Goal: Task Accomplishment & Management: Manage account settings

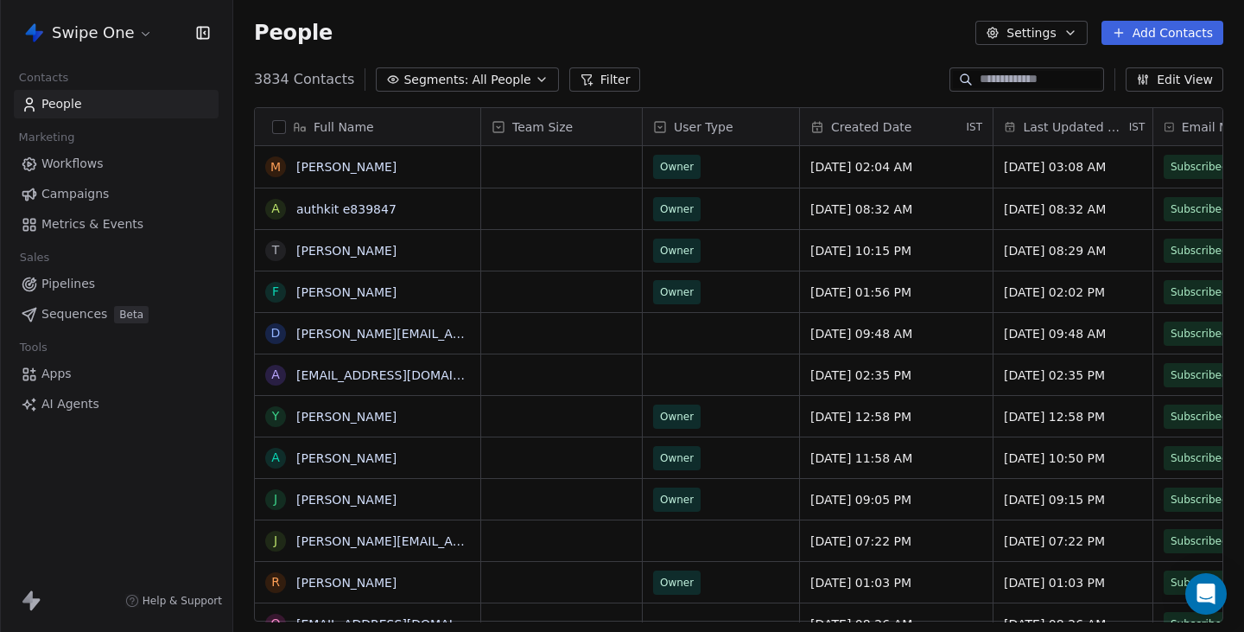
scroll to position [556, 1011]
click at [96, 33] on html "Swipe One Contacts People Marketing Workflows Campaigns Metrics & Events Sales …" at bounding box center [622, 316] width 1244 height 632
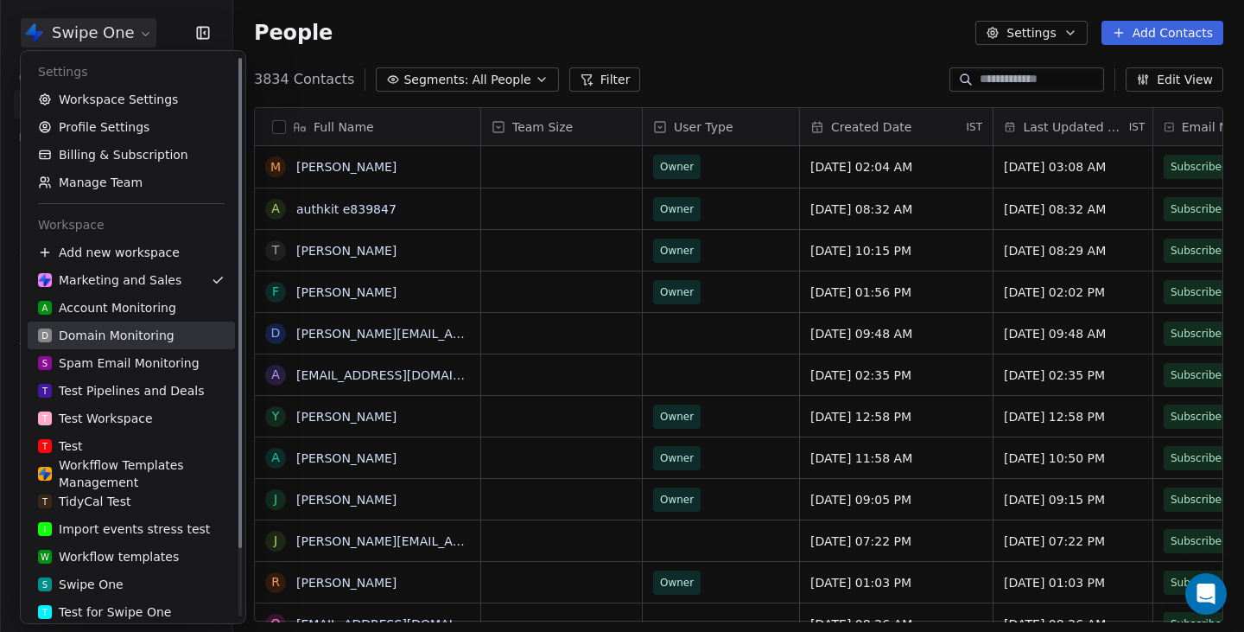
click at [134, 340] on div "D Domain Monitoring" at bounding box center [106, 335] width 137 height 17
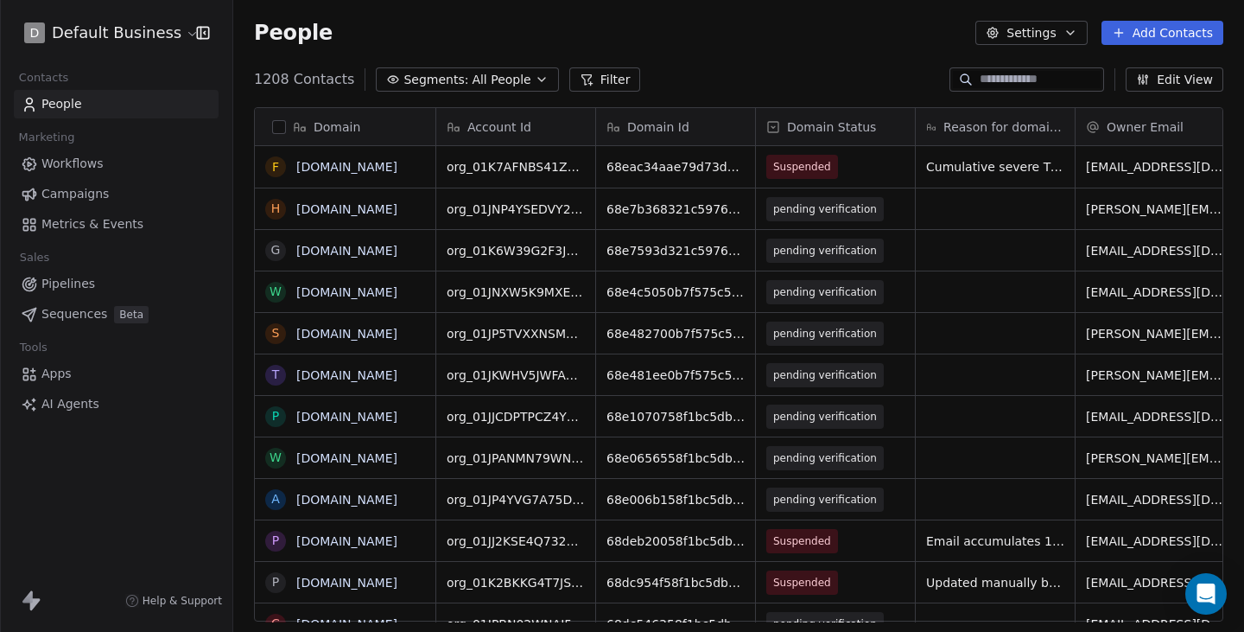
scroll to position [556, 1011]
click at [1015, 79] on input at bounding box center [1040, 79] width 121 height 17
paste input "**********"
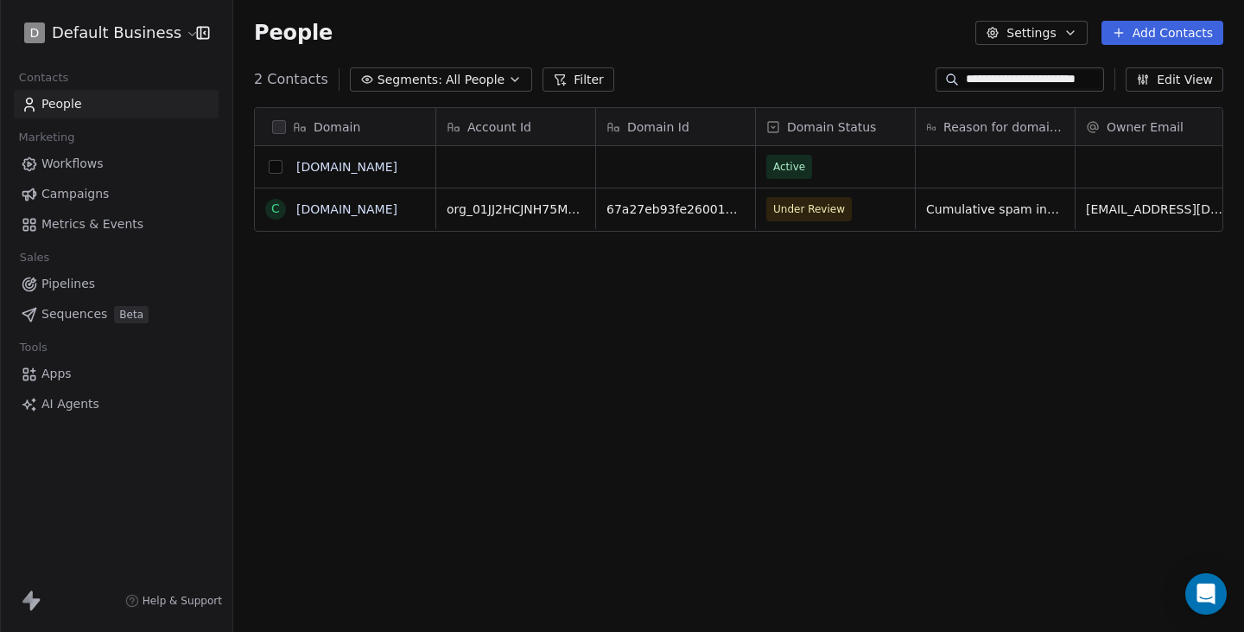
type input "**********"
click at [277, 171] on button "grid" at bounding box center [276, 167] width 14 height 14
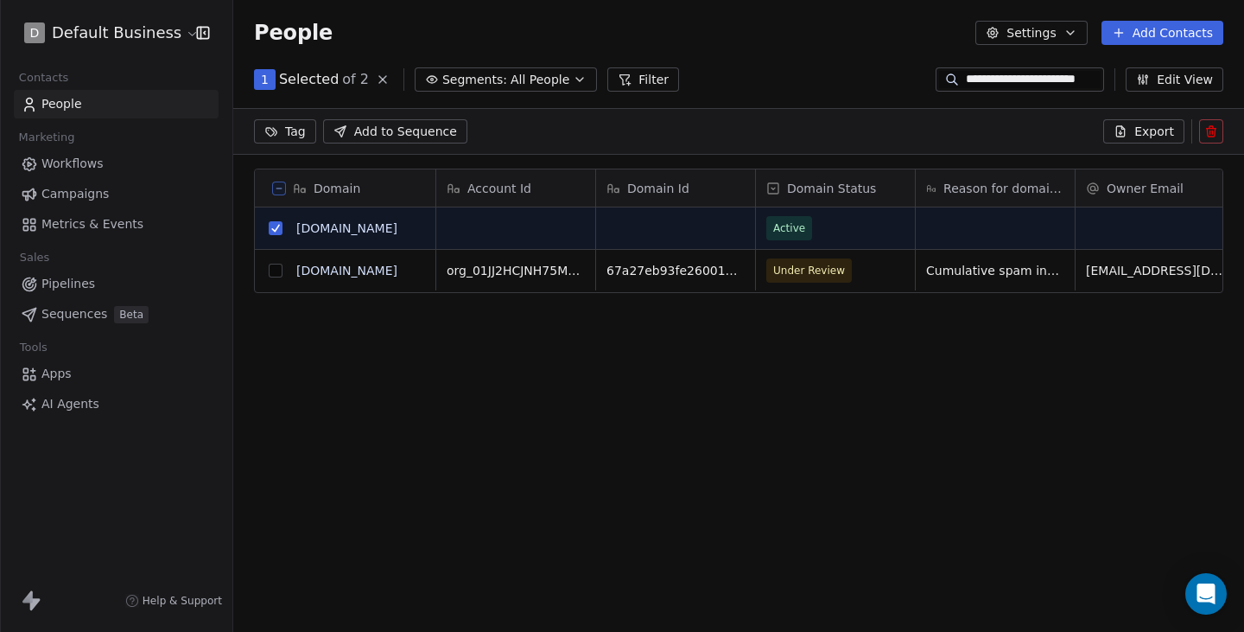
click at [1214, 121] on button at bounding box center [1211, 131] width 24 height 24
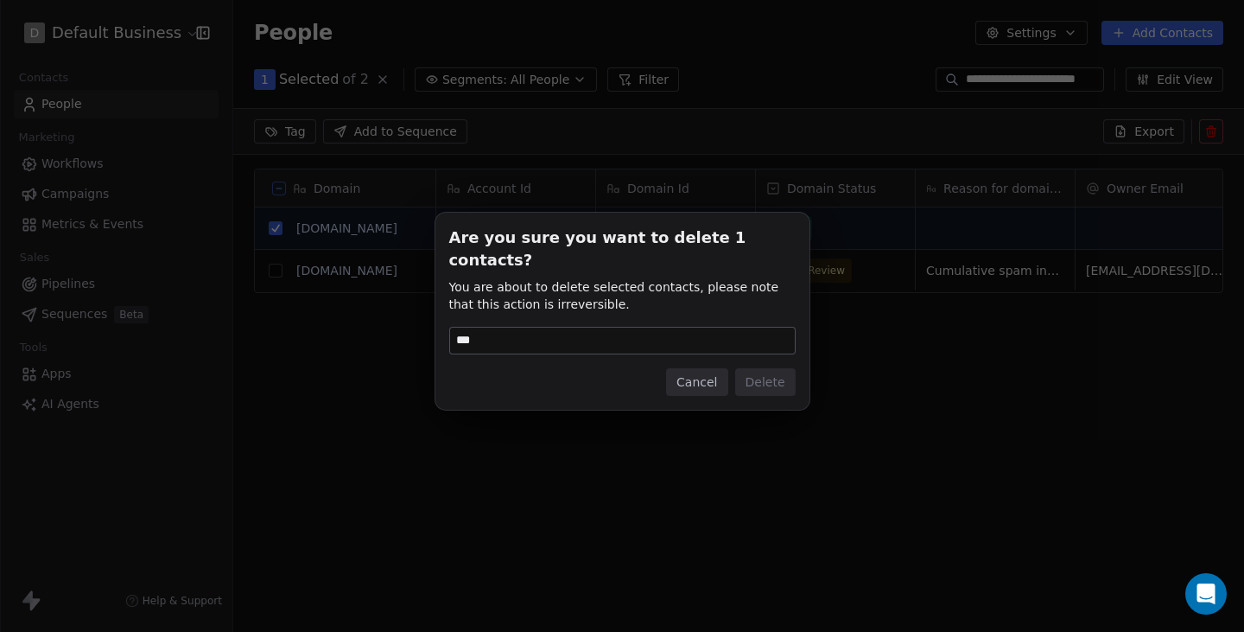
type input "******"
click at [885, 364] on div "Are you sure you want to delete 1 contacts? You are about to delete selected co…" at bounding box center [622, 316] width 1244 height 632
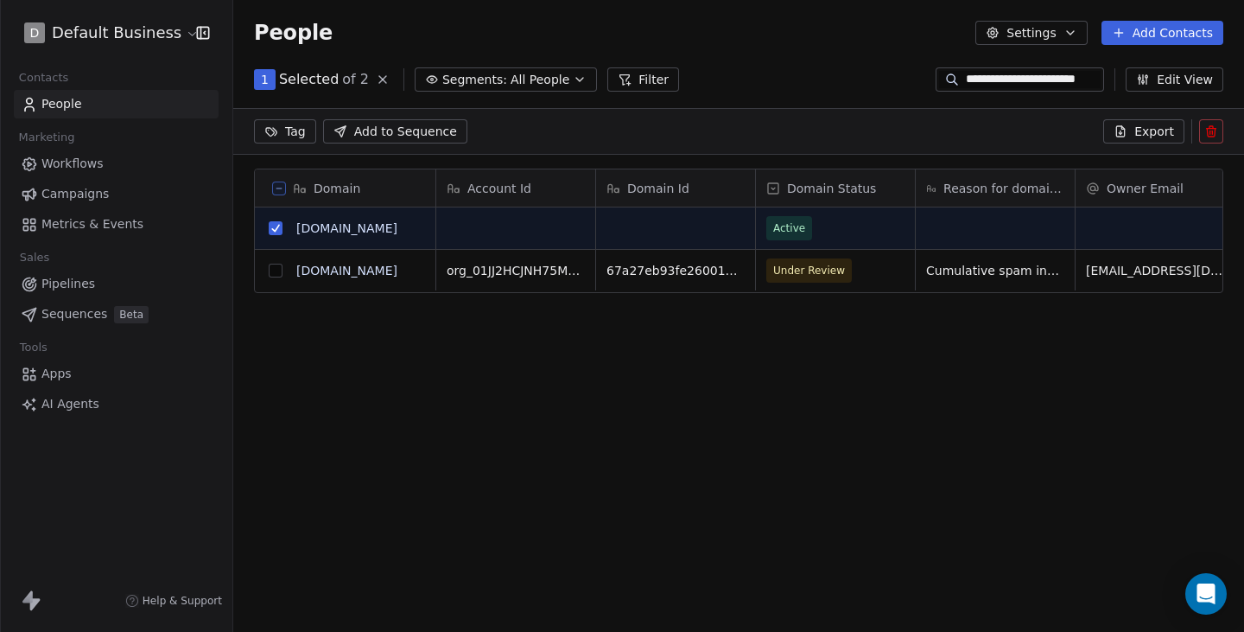
click at [1210, 128] on icon at bounding box center [1211, 127] width 3 height 3
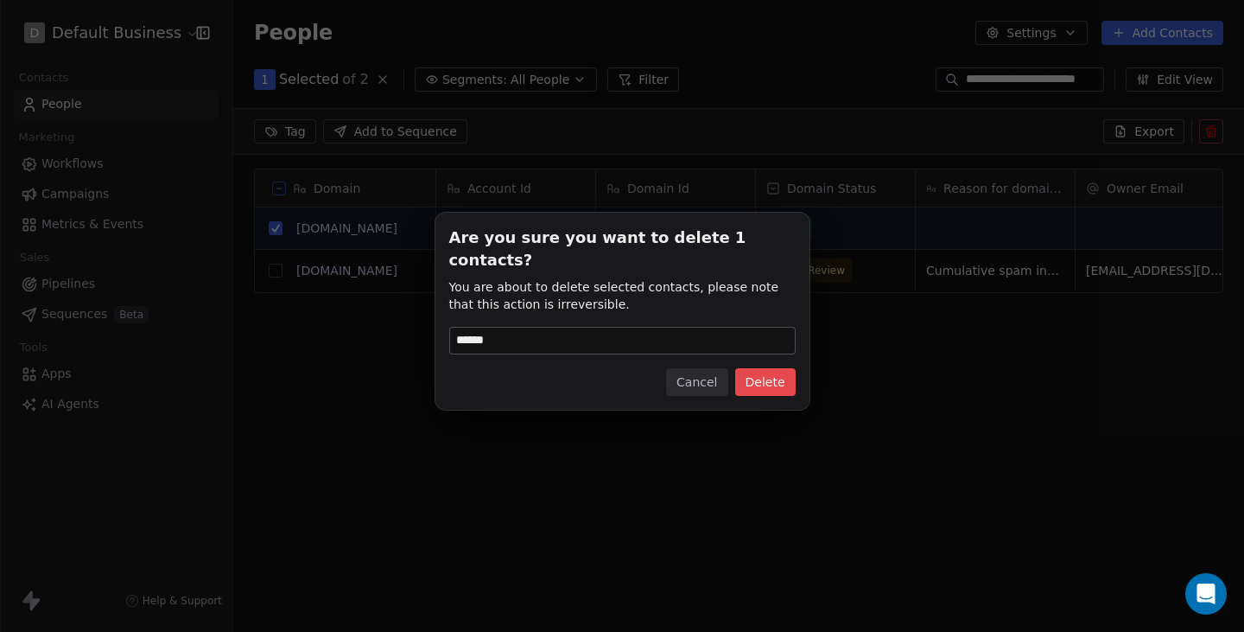
click at [791, 371] on button "Delete" at bounding box center [765, 382] width 60 height 28
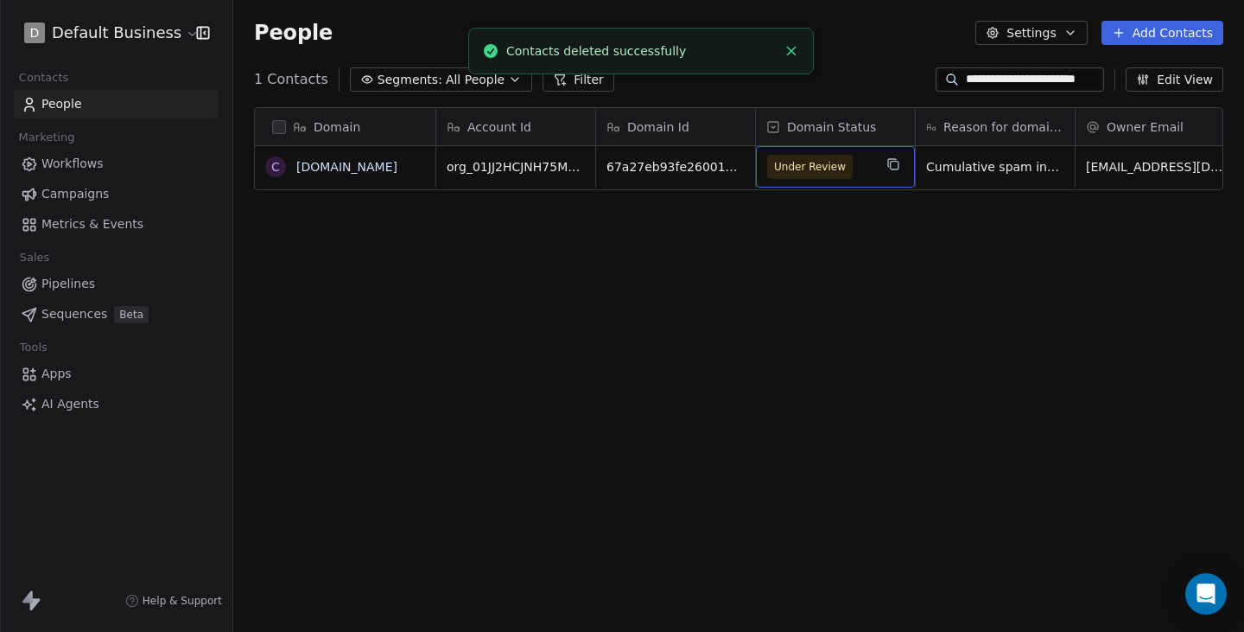
click at [817, 158] on span "Under Review" at bounding box center [810, 166] width 72 height 17
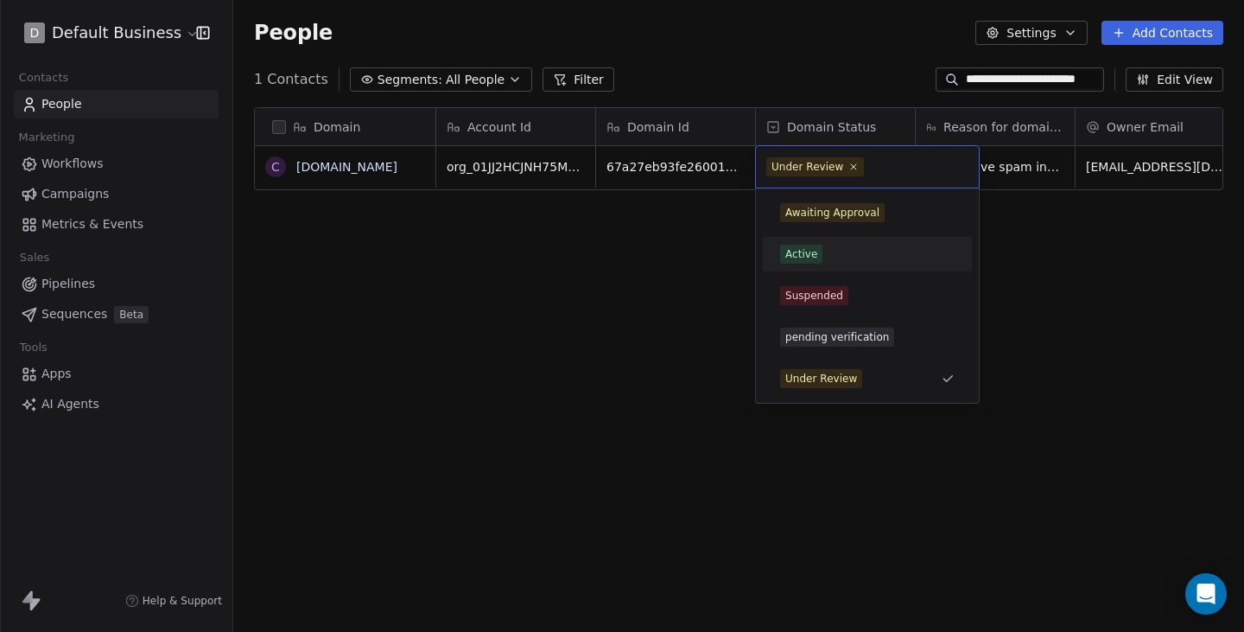
click at [806, 266] on div "Active" at bounding box center [867, 254] width 195 height 28
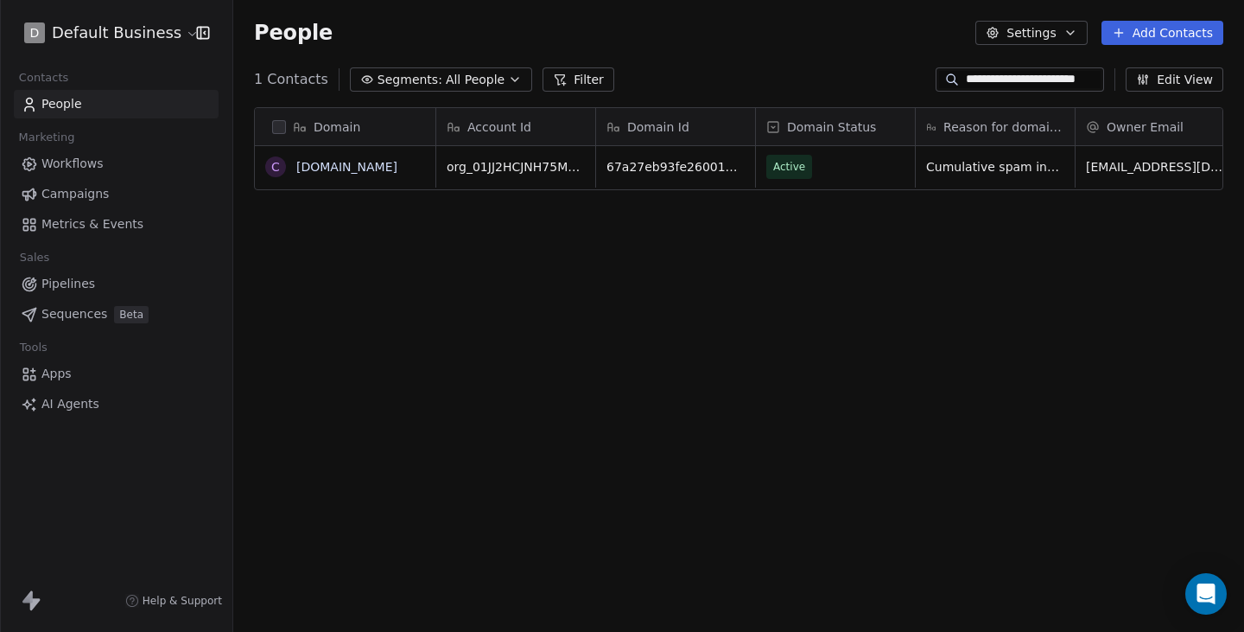
click at [663, 320] on div "Domain c [DOMAIN_NAME] Account Id Domain Id Domain Status Reason for domain upd…" at bounding box center [738, 371] width 1011 height 556
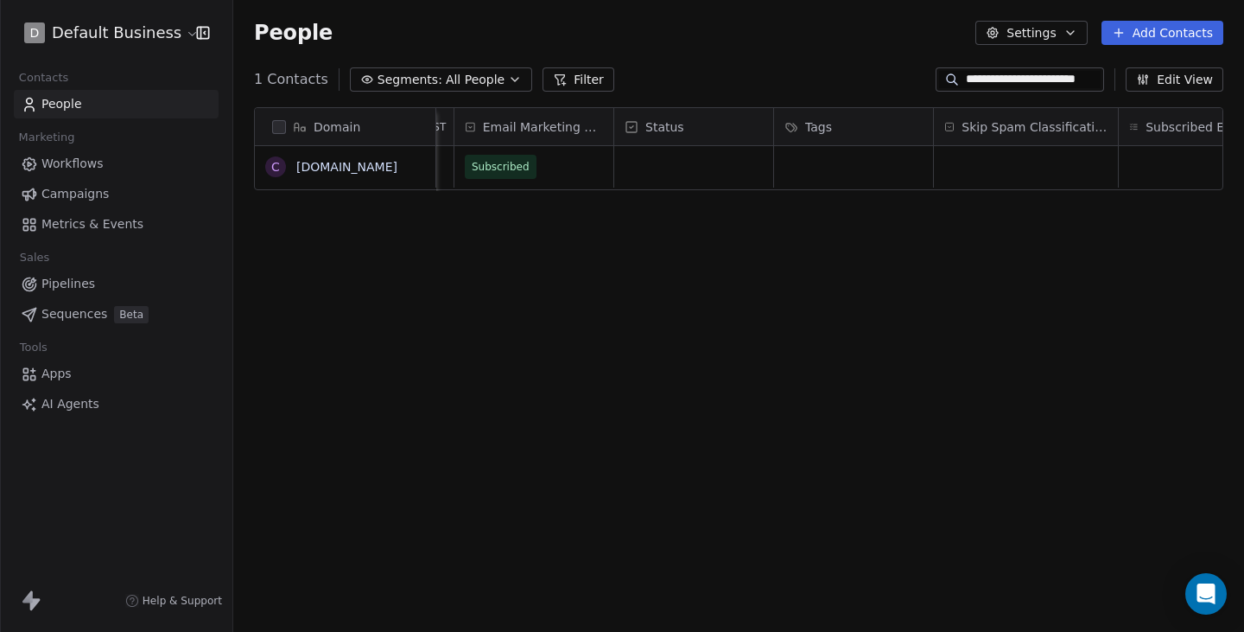
scroll to position [0, 1611]
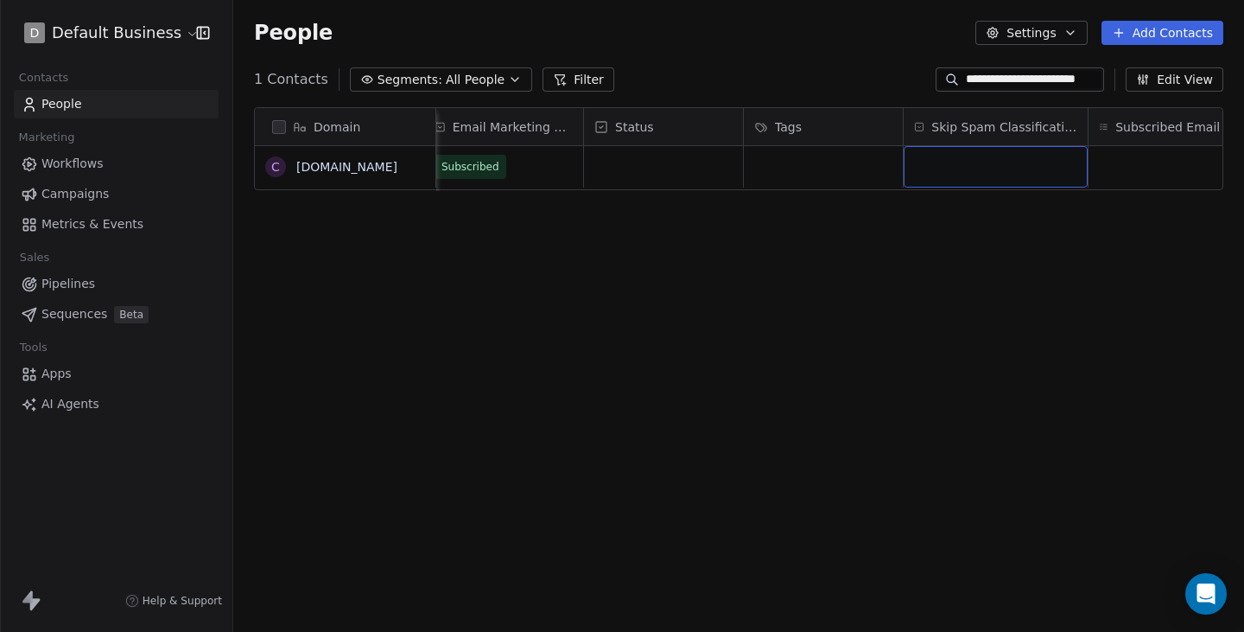
click at [979, 163] on div "grid" at bounding box center [996, 166] width 184 height 41
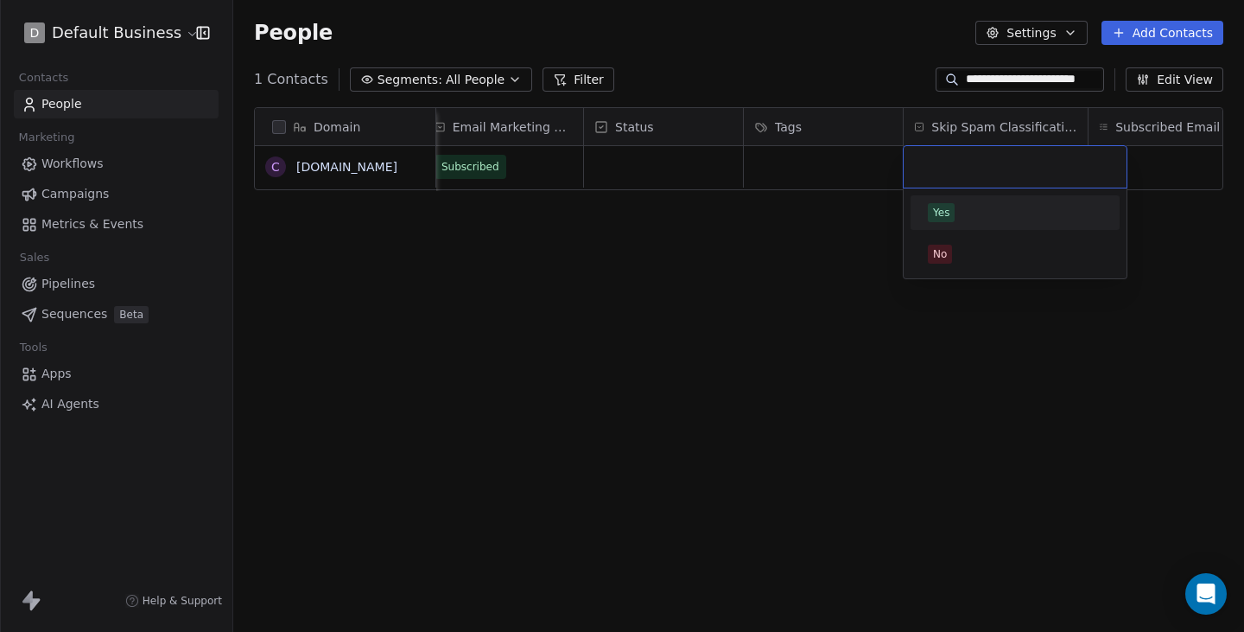
click at [976, 201] on div "Yes" at bounding box center [1015, 213] width 195 height 28
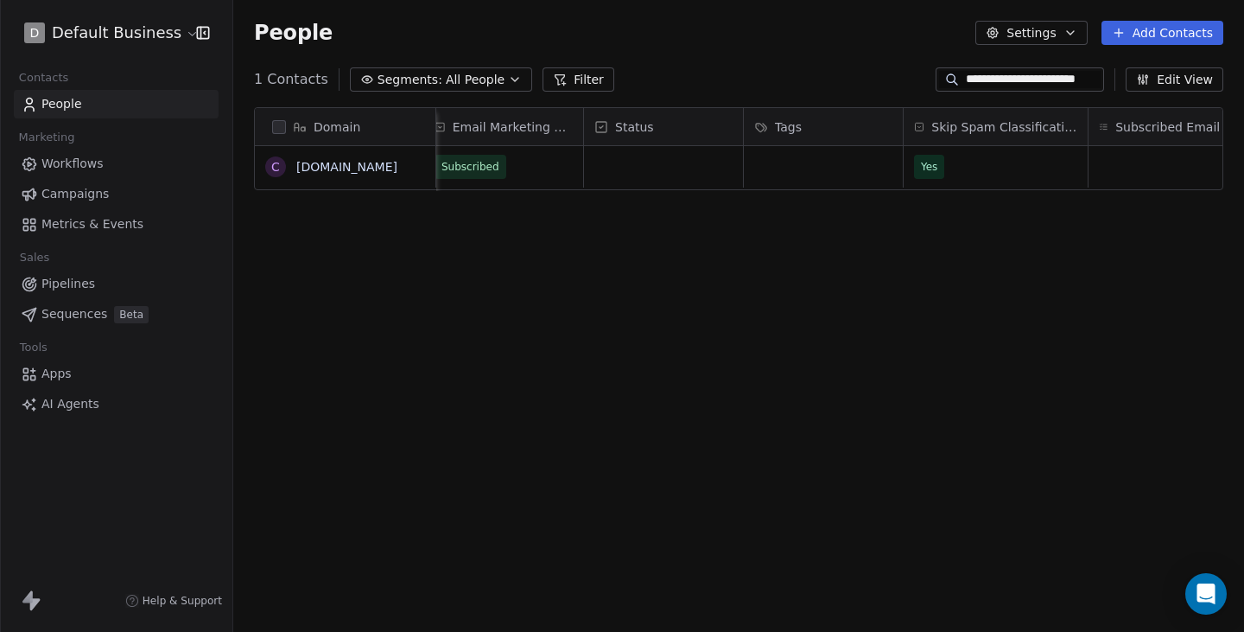
click at [888, 255] on div "Domain c [DOMAIN_NAME] Records Verified At IST Created Date IST Last Updated Da…" at bounding box center [738, 371] width 1011 height 556
click at [393, 167] on link "[DOMAIN_NAME]" at bounding box center [346, 167] width 101 height 14
